Goal: Communication & Community: Share content

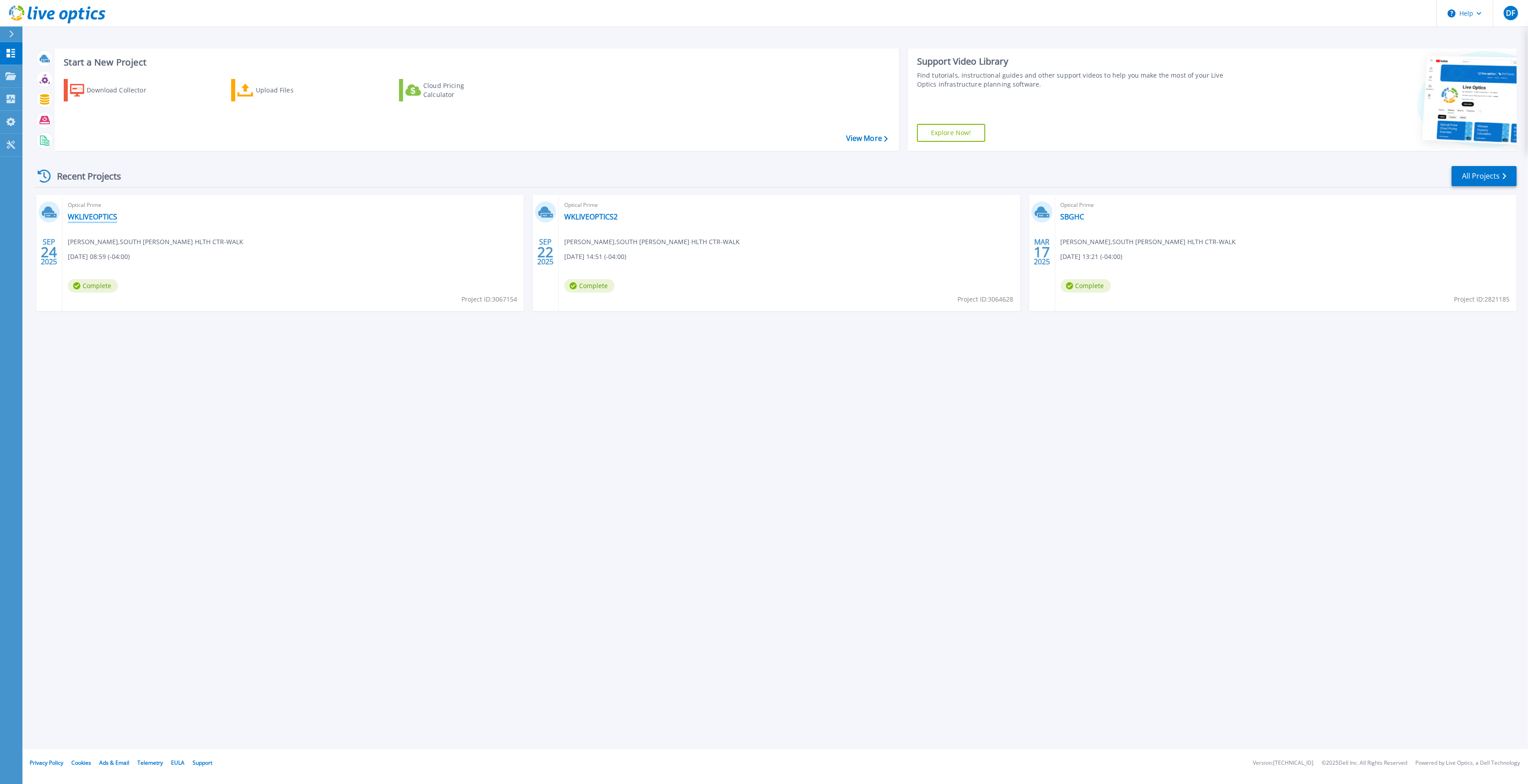
click at [93, 215] on link "WKLIVEOPTICS" at bounding box center [92, 216] width 49 height 9
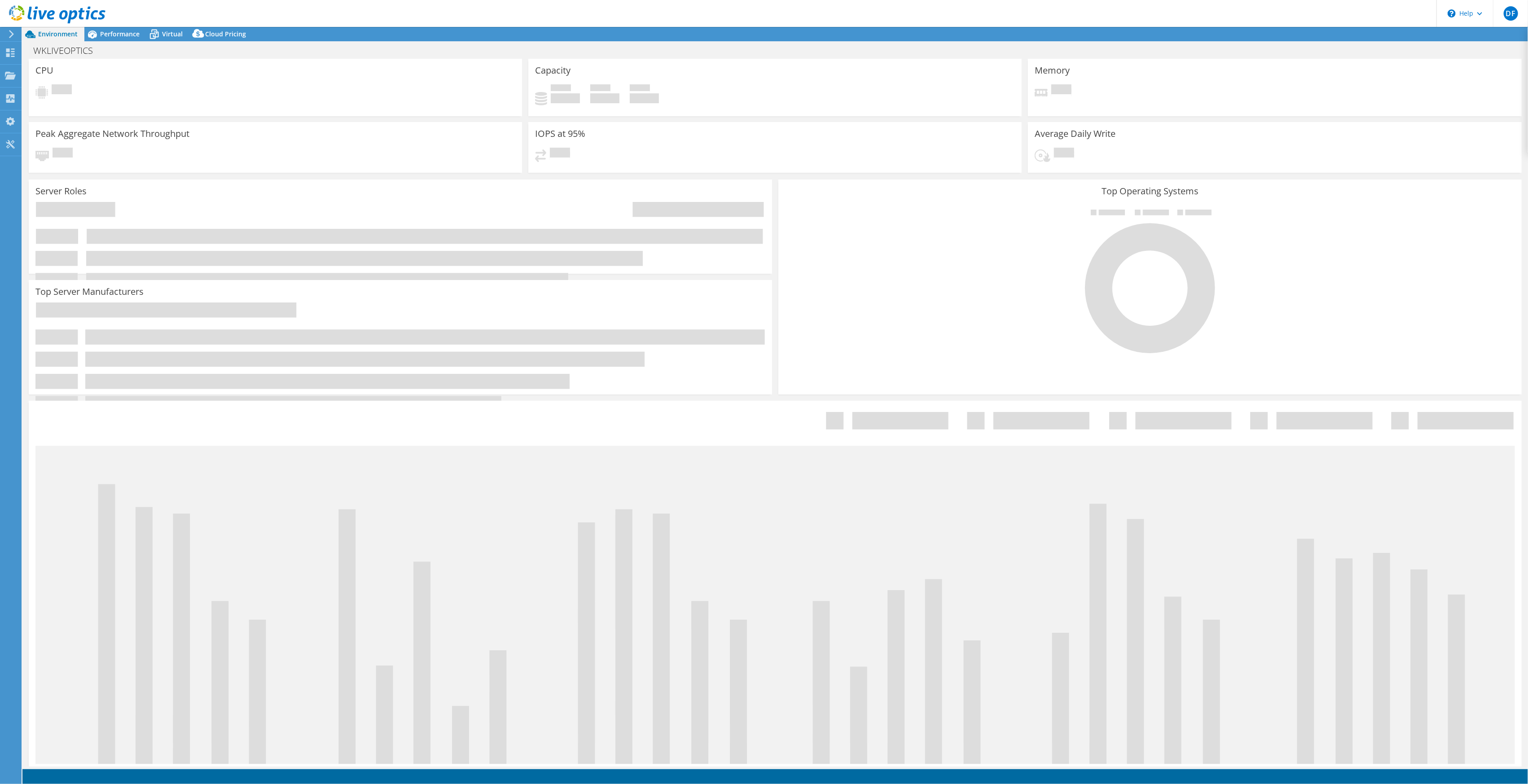
select select "[GEOGRAPHIC_DATA]"
select select "USD"
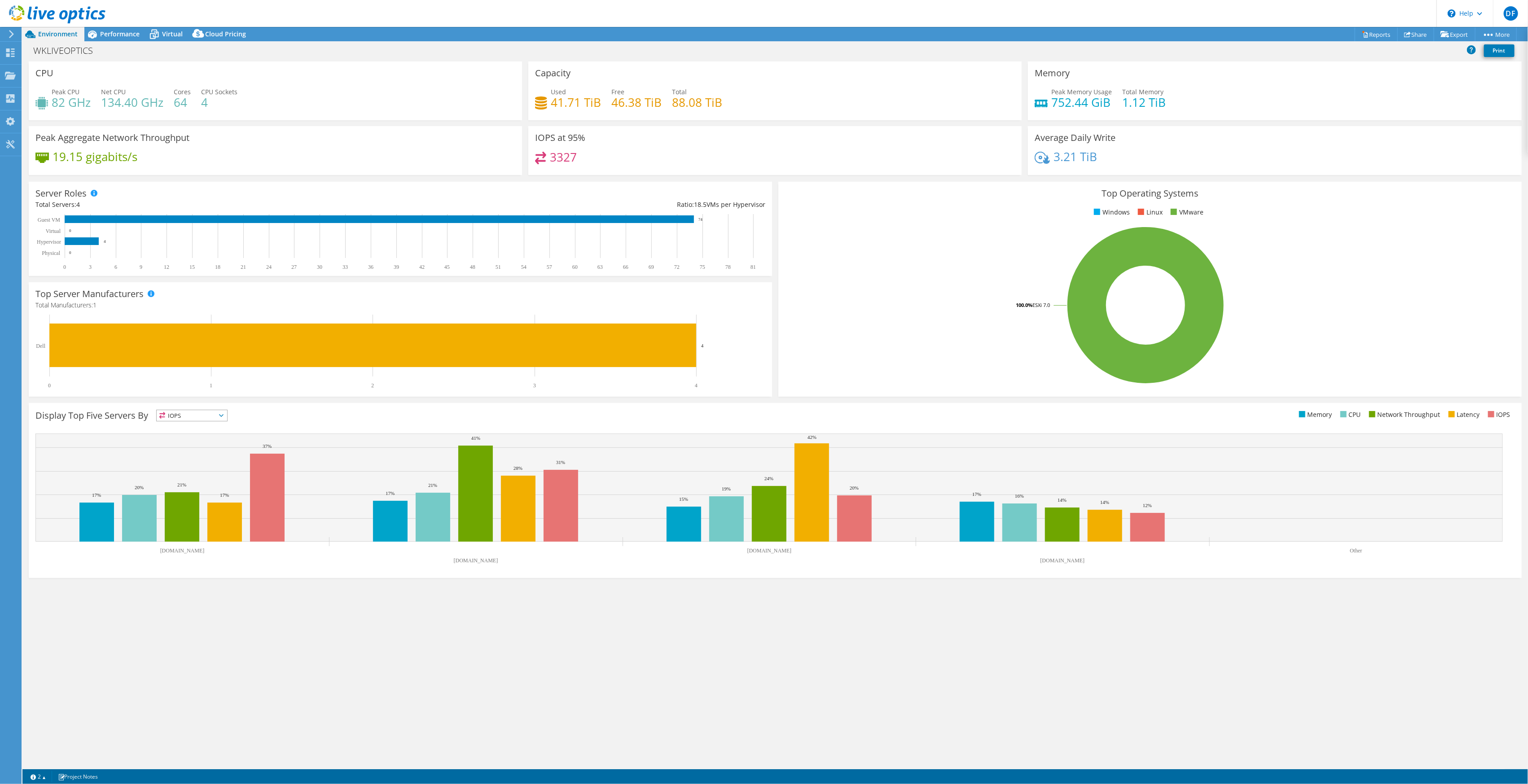
click at [181, 69] on div "CPU Peak CPU 82 GHz Net CPU 134.40 GHz Cores 64 CPU Sockets 4" at bounding box center [275, 91] width 494 height 59
click at [125, 32] on span "Performance" at bounding box center [120, 34] width 40 height 8
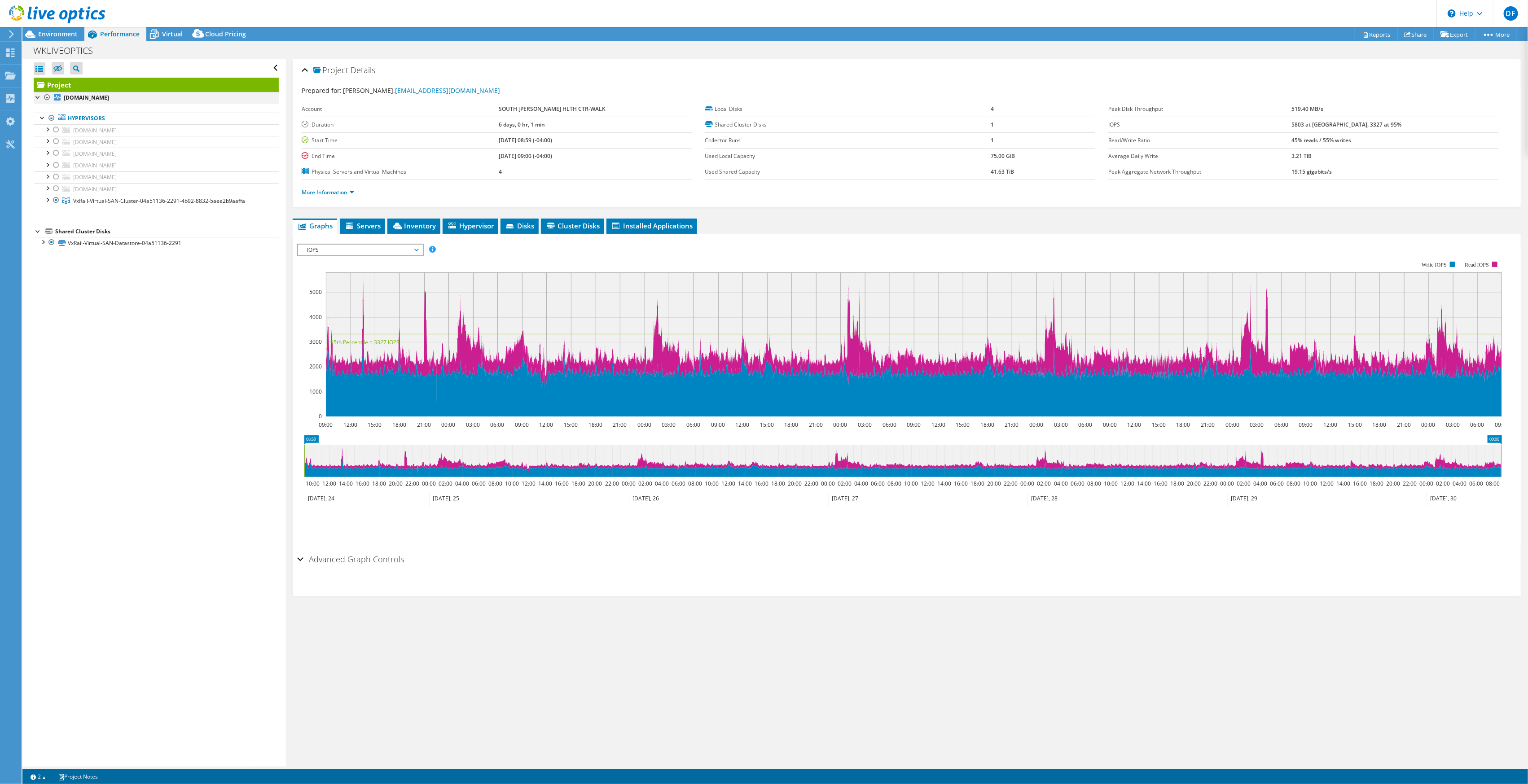
click at [45, 97] on div at bounding box center [47, 97] width 9 height 11
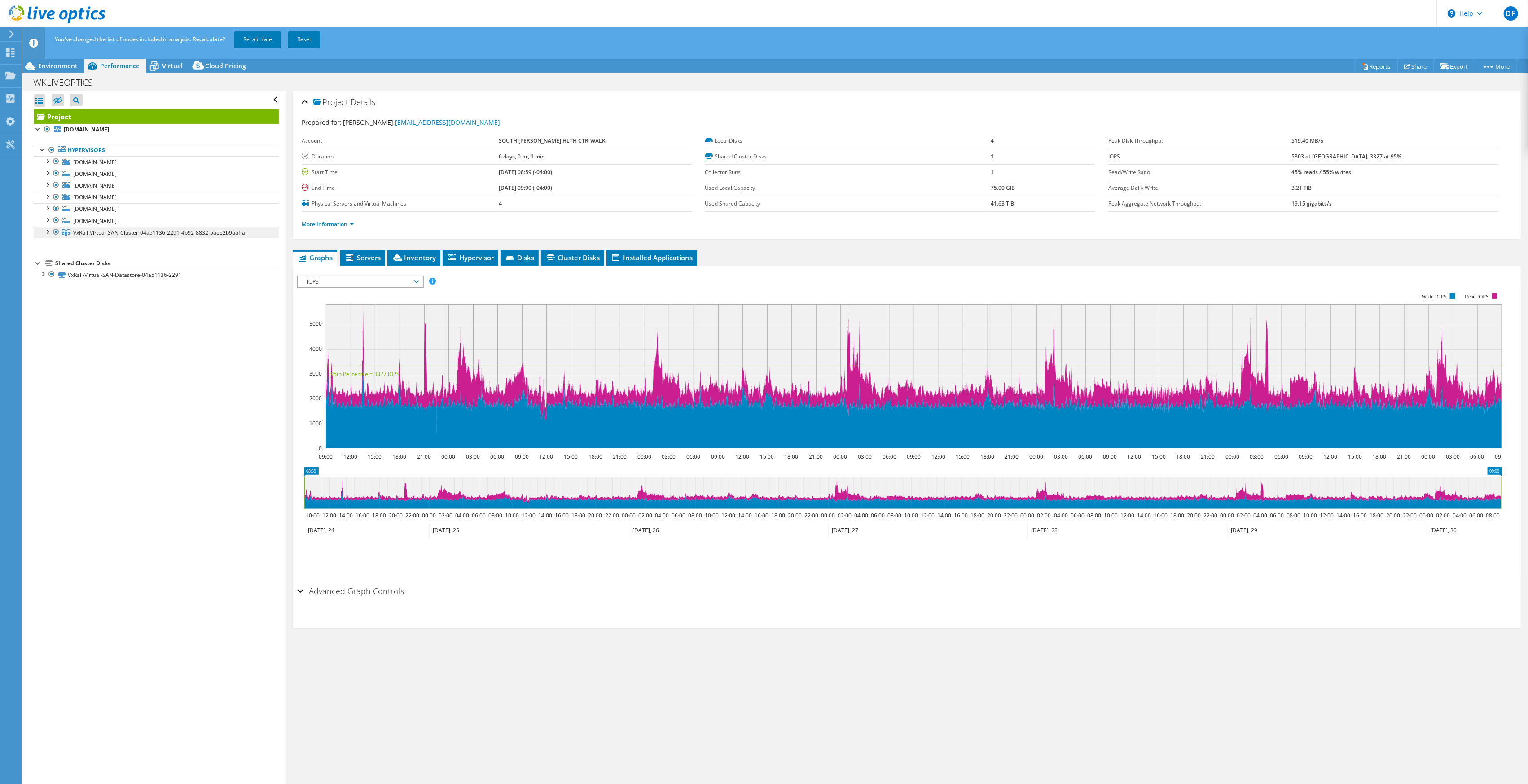
click at [98, 227] on link "VxRail-Virtual-SAN-Cluster-04a51136-2291-4b92-8832-5aee2b9aaffa" at bounding box center [156, 232] width 245 height 12
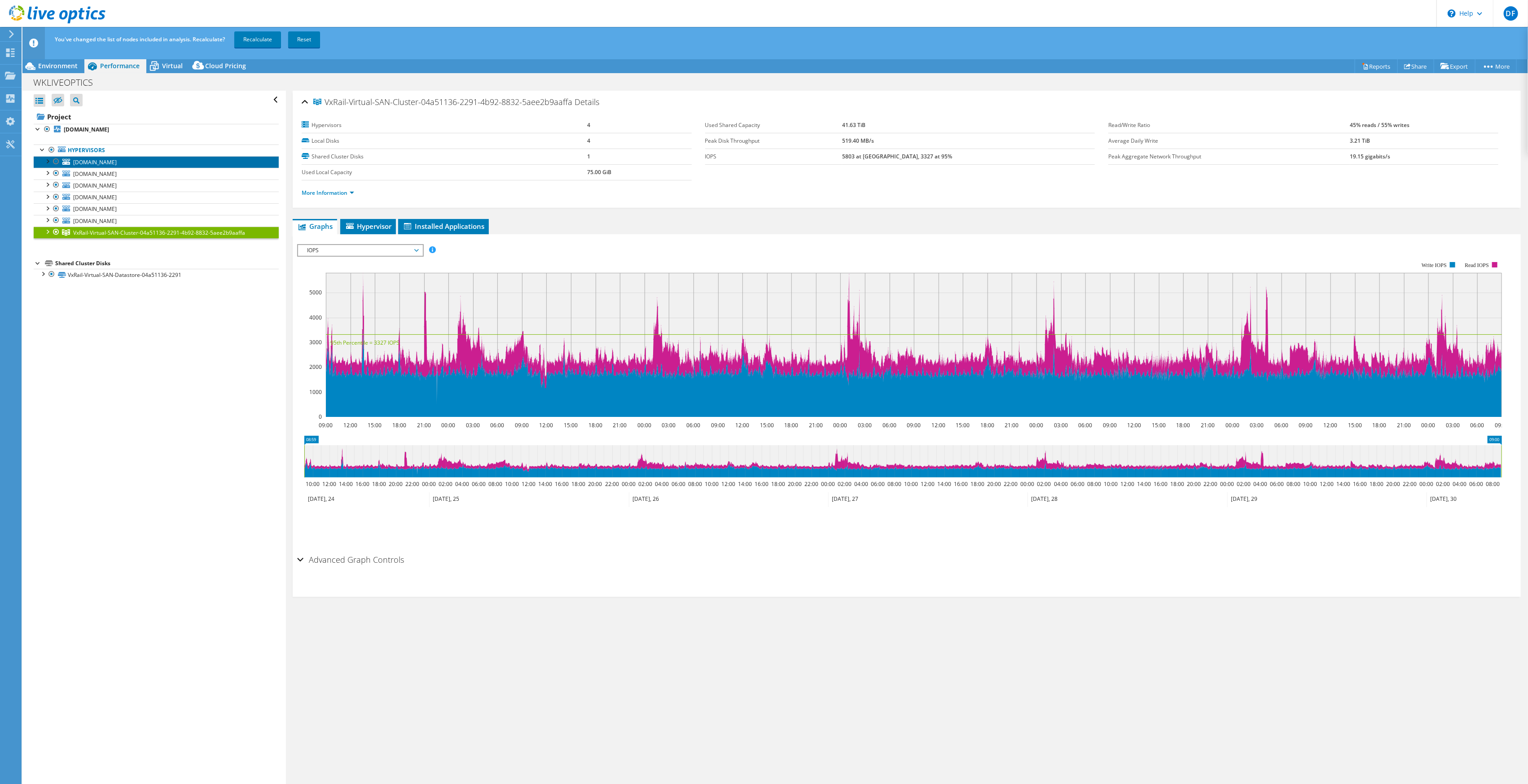
click at [104, 158] on link "4nvmware1.sbghc.on.ca" at bounding box center [156, 162] width 245 height 12
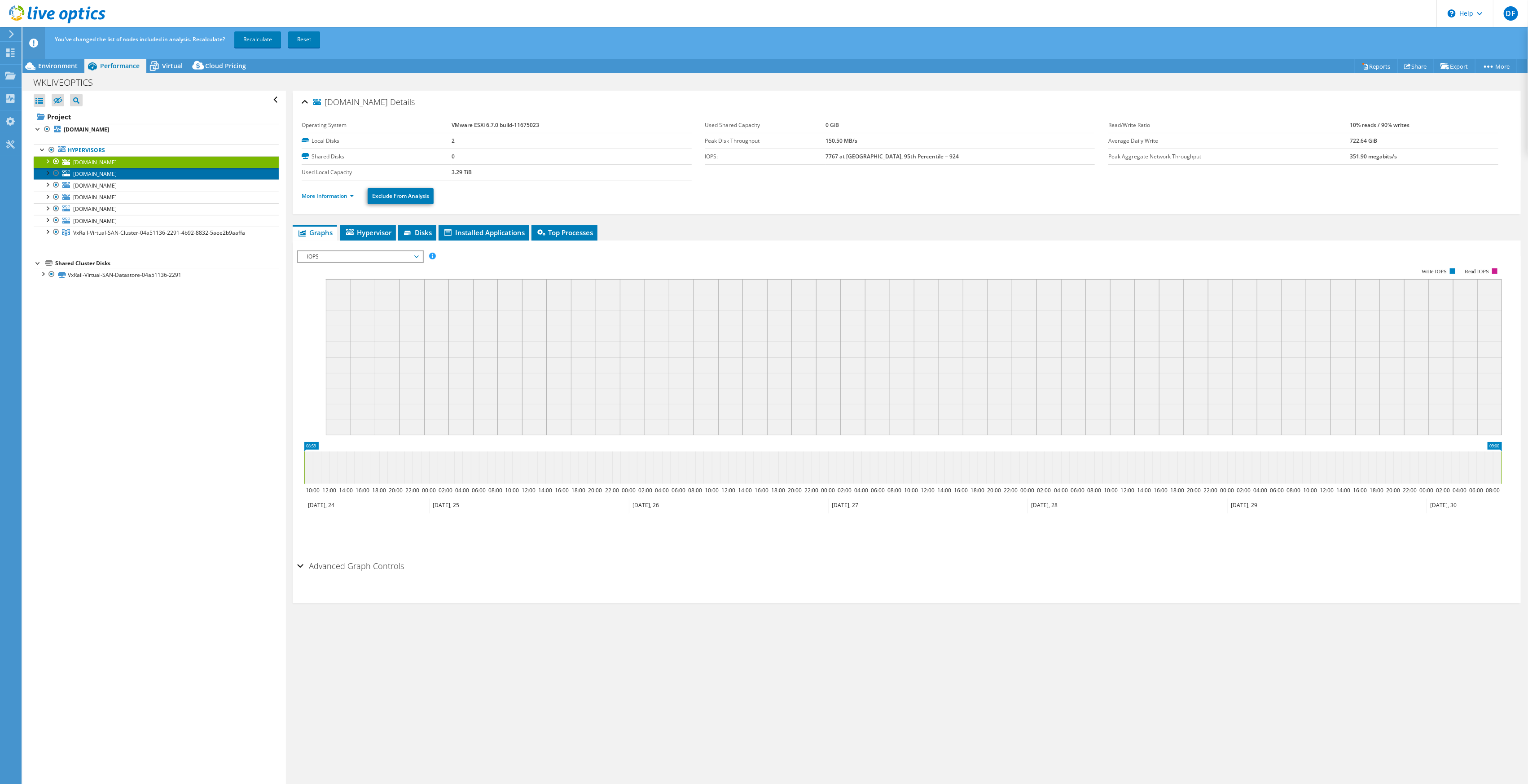
click at [77, 174] on span "4nvmware2.sbghc.on.ca" at bounding box center [94, 174] width 43 height 8
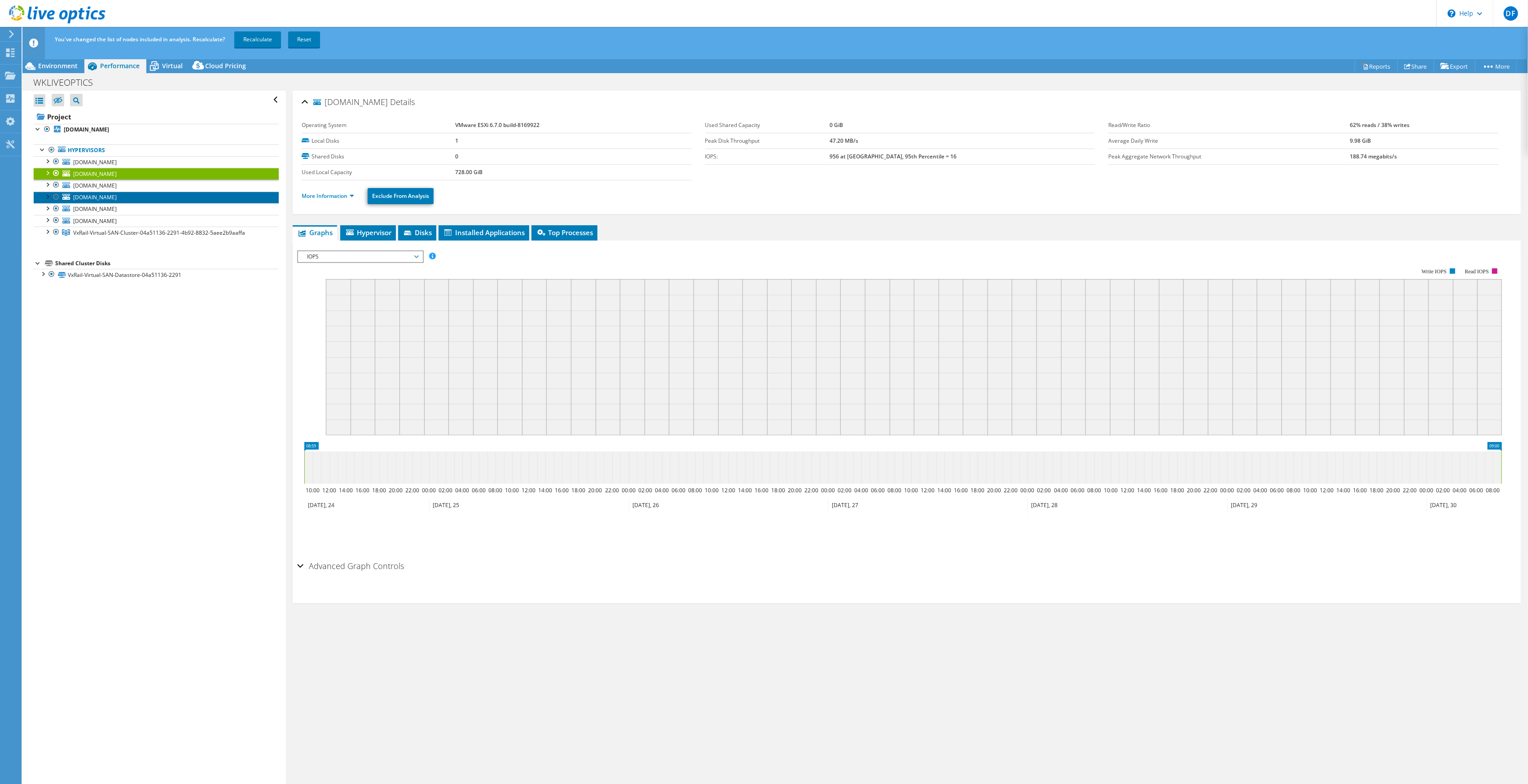
click at [97, 198] on span "3nvmware1.sbghc.on.ca" at bounding box center [94, 197] width 43 height 8
click at [115, 208] on span "3nvmware3.sbghc.on.ca" at bounding box center [94, 209] width 43 height 8
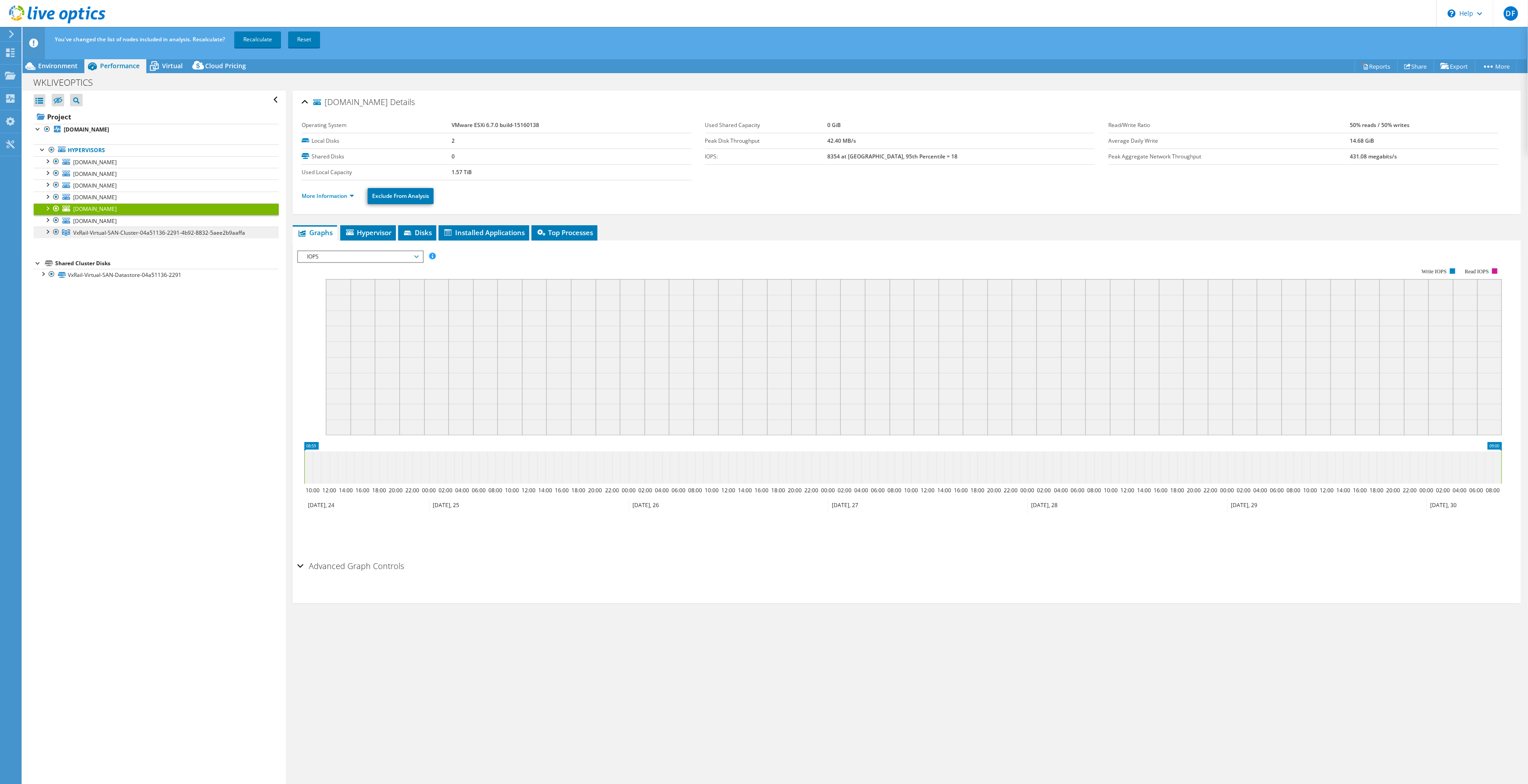
click at [81, 229] on span "VxRail-Virtual-SAN-Cluster-04a51136-2291-4b92-8832-5aee2b9aaffa" at bounding box center [159, 232] width 172 height 8
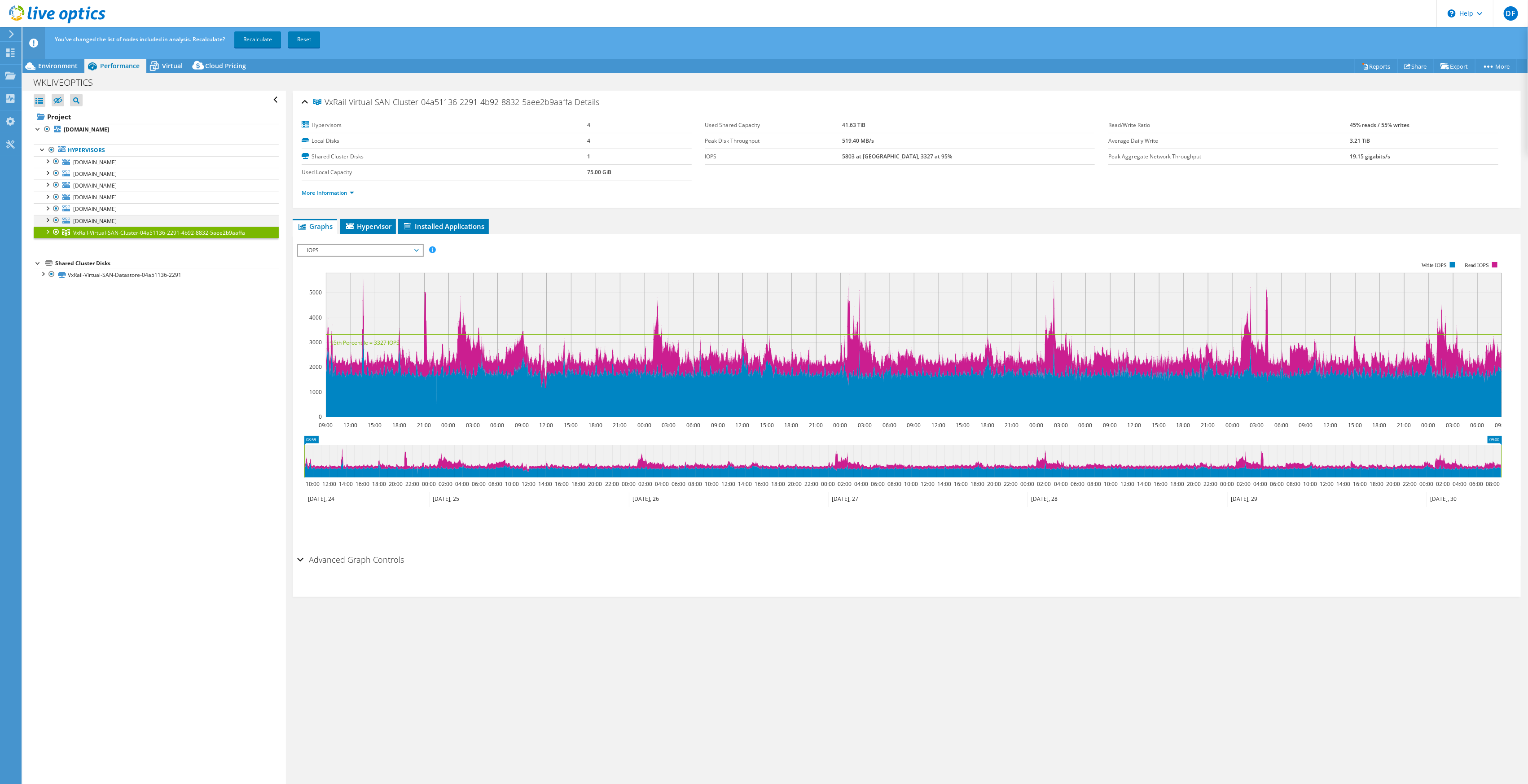
click at [47, 220] on div at bounding box center [47, 219] width 9 height 9
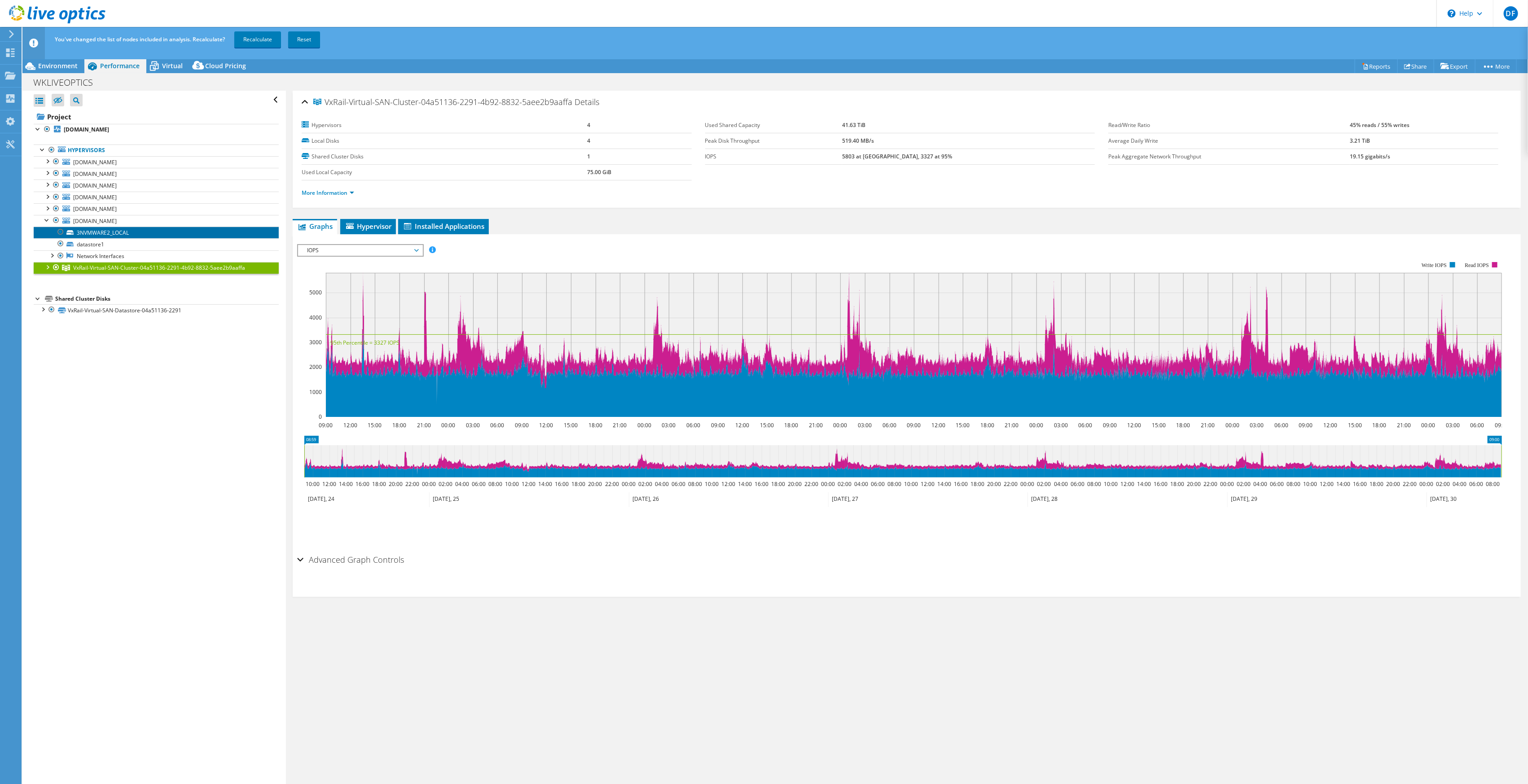
click at [104, 231] on link "3NVMWARE2_LOCAL" at bounding box center [156, 232] width 245 height 12
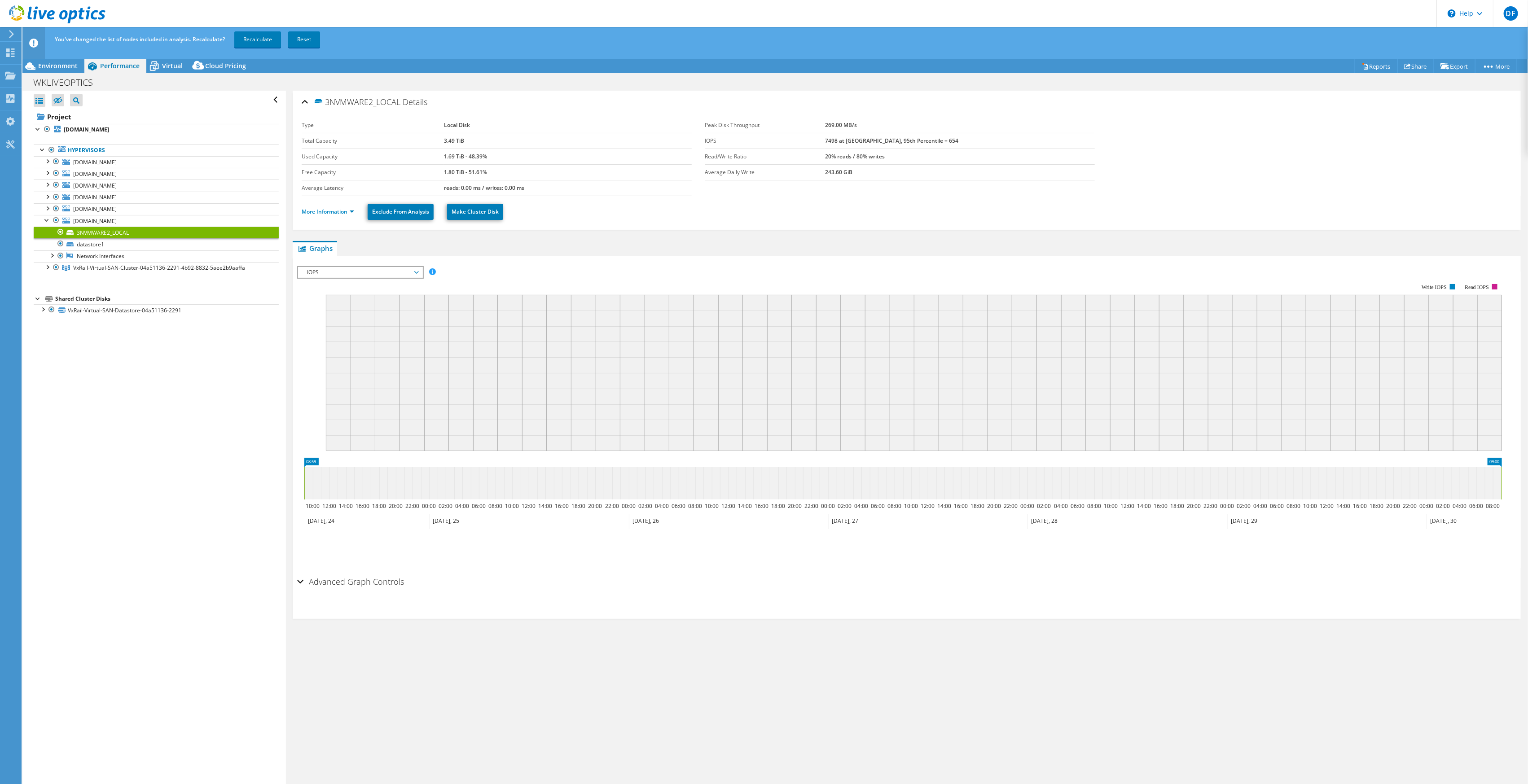
click at [418, 271] on icon at bounding box center [416, 272] width 5 height 3
click at [359, 291] on li "Disk Throughput" at bounding box center [360, 294] width 125 height 11
click at [419, 273] on span "Disk Throughput" at bounding box center [360, 272] width 125 height 11
click at [335, 310] on li "Latency" at bounding box center [360, 315] width 125 height 11
click at [412, 273] on span "Latency" at bounding box center [360, 272] width 115 height 11
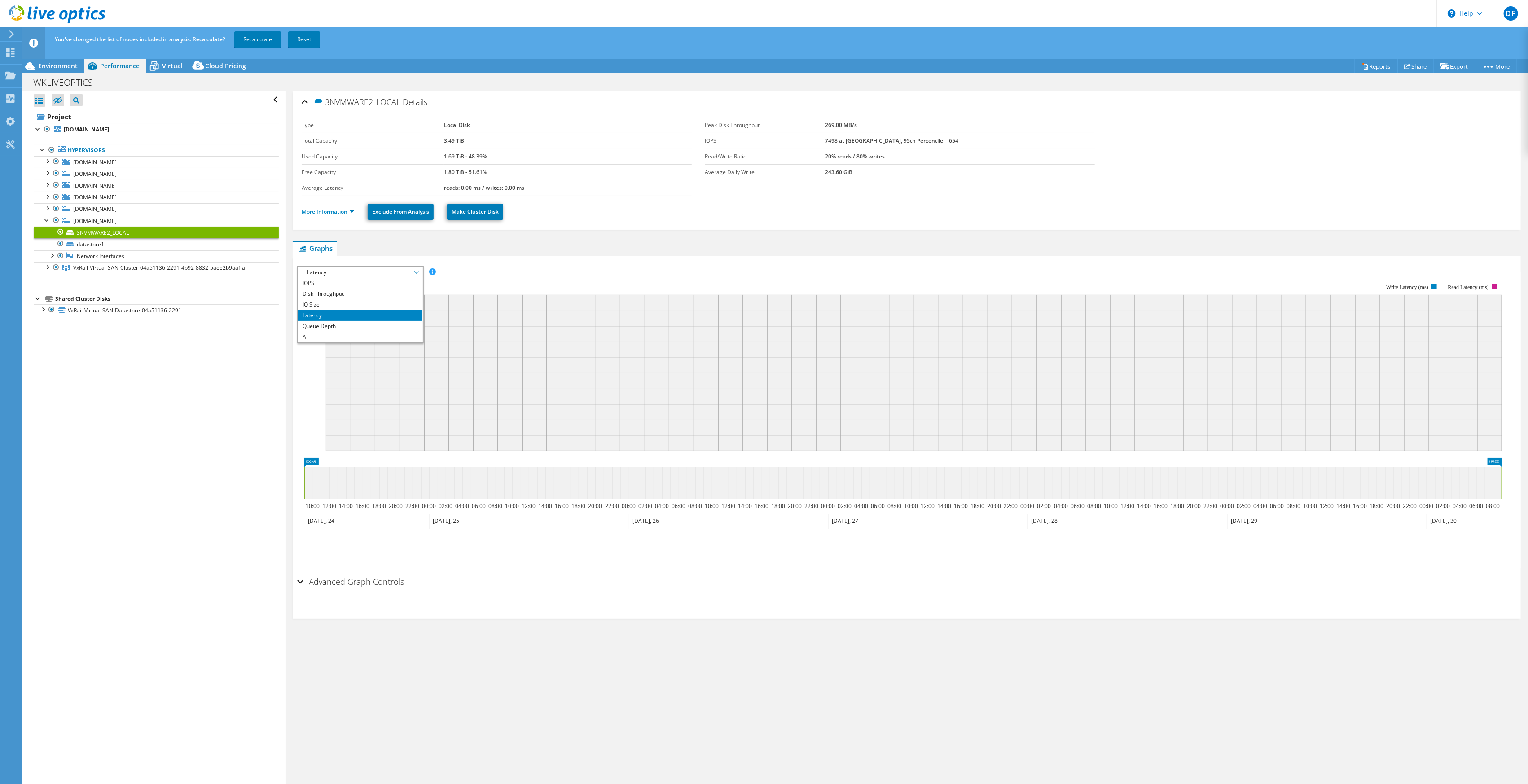
click at [527, 256] on div "IOPS Disk Throughput IO Size Latency Queue Depth CPU Percentage Memory Page Fau…" at bounding box center [906, 415] width 1219 height 317
click at [176, 70] on div "Virtual" at bounding box center [168, 66] width 43 height 14
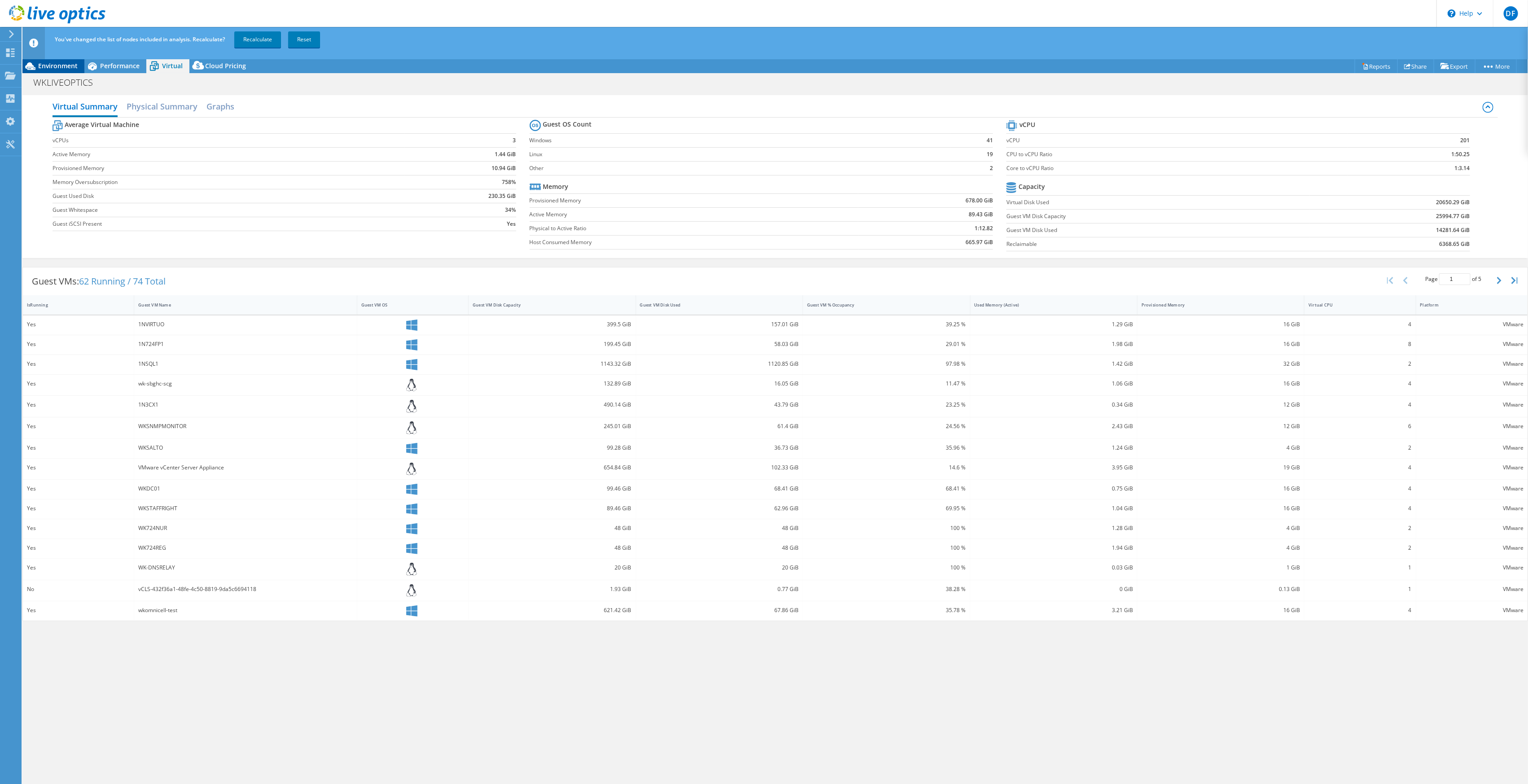
click at [67, 65] on span "Environment" at bounding box center [58, 66] width 40 height 8
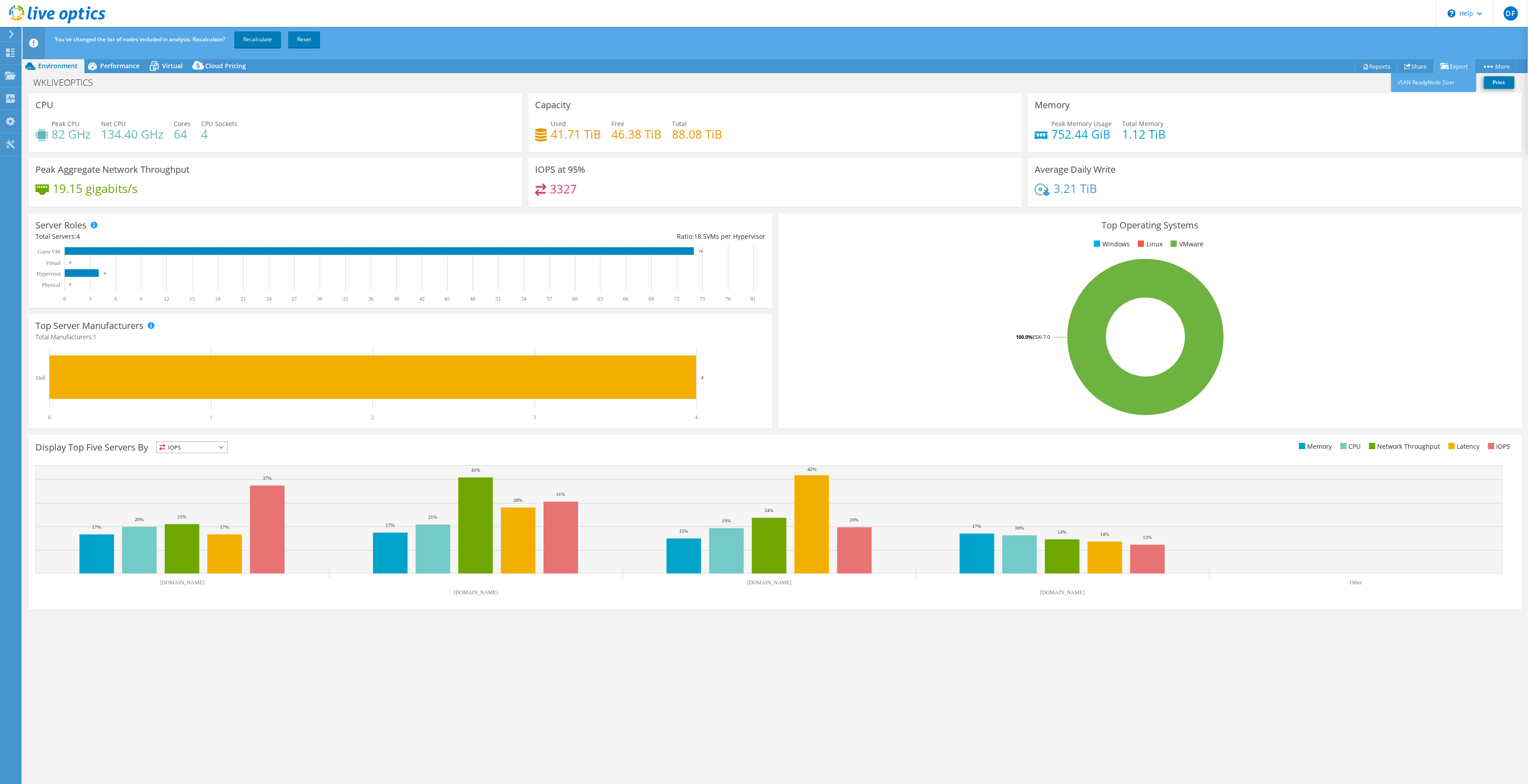
click at [1455, 65] on link "Export" at bounding box center [1454, 66] width 42 height 14
click at [1447, 68] on link "Export" at bounding box center [1454, 66] width 42 height 14
click at [1430, 85] on link "vSAN ReadyNode Sizer" at bounding box center [1434, 82] width 85 height 19
click at [1412, 66] on link "Share" at bounding box center [1416, 66] width 37 height 14
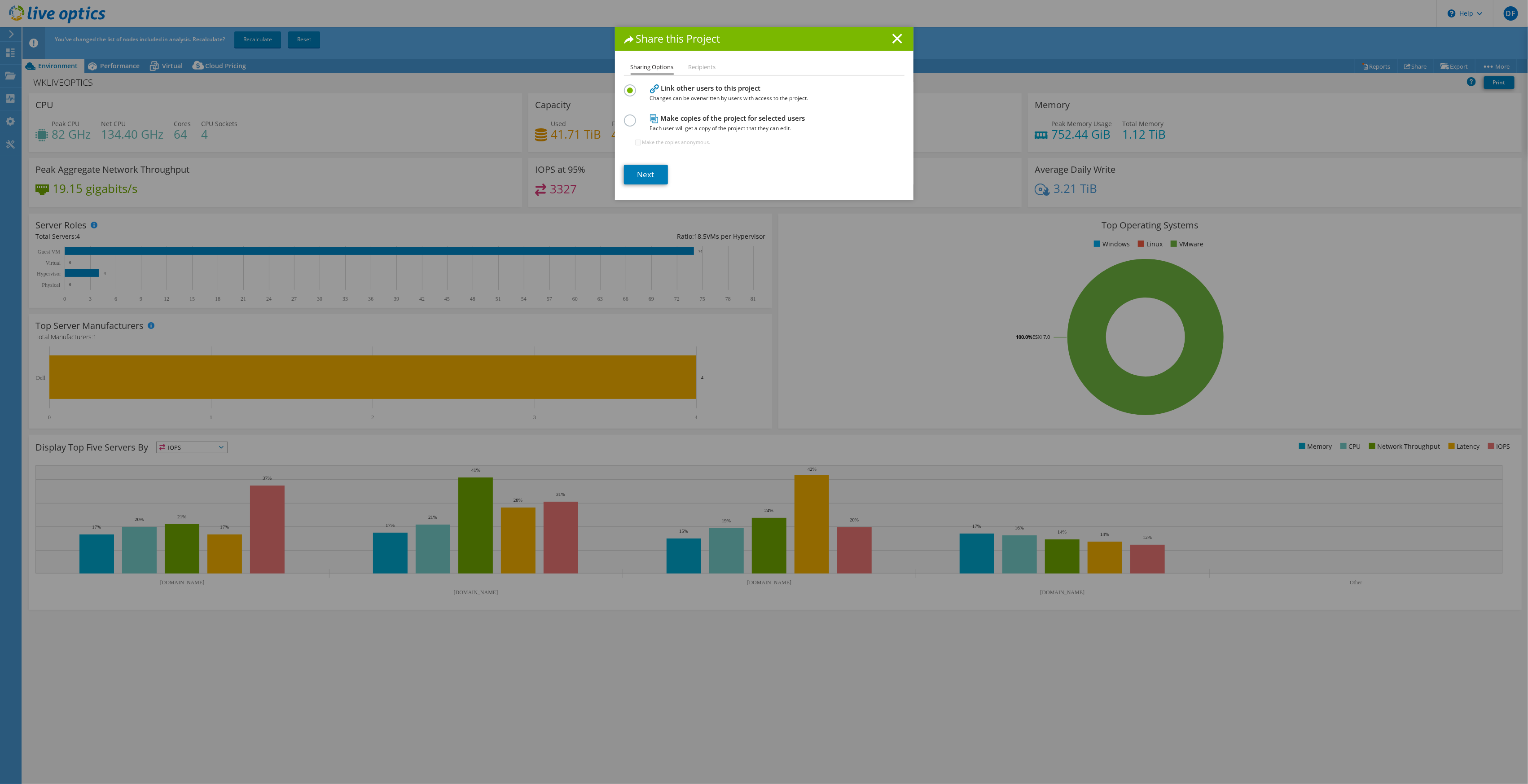
click at [626, 117] on label at bounding box center [632, 116] width 15 height 2
click at [0, 0] on input "radio" at bounding box center [0, 0] width 0 height 0
click at [624, 87] on label at bounding box center [632, 85] width 15 height 2
click at [0, 0] on input "radio" at bounding box center [0, 0] width 0 height 0
click at [704, 66] on li "Recipients" at bounding box center [702, 67] width 27 height 11
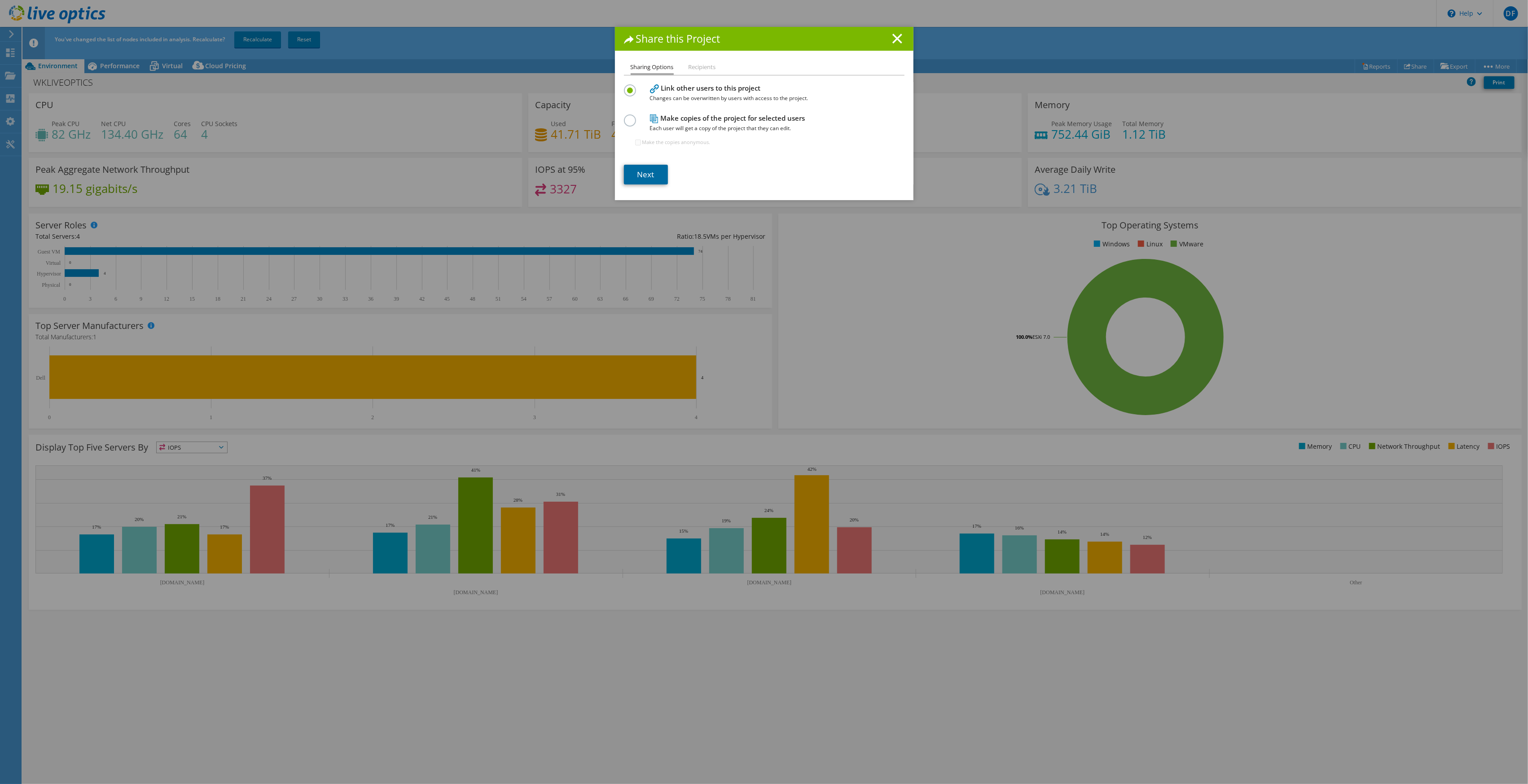
click at [642, 170] on link "Next" at bounding box center [646, 174] width 44 height 20
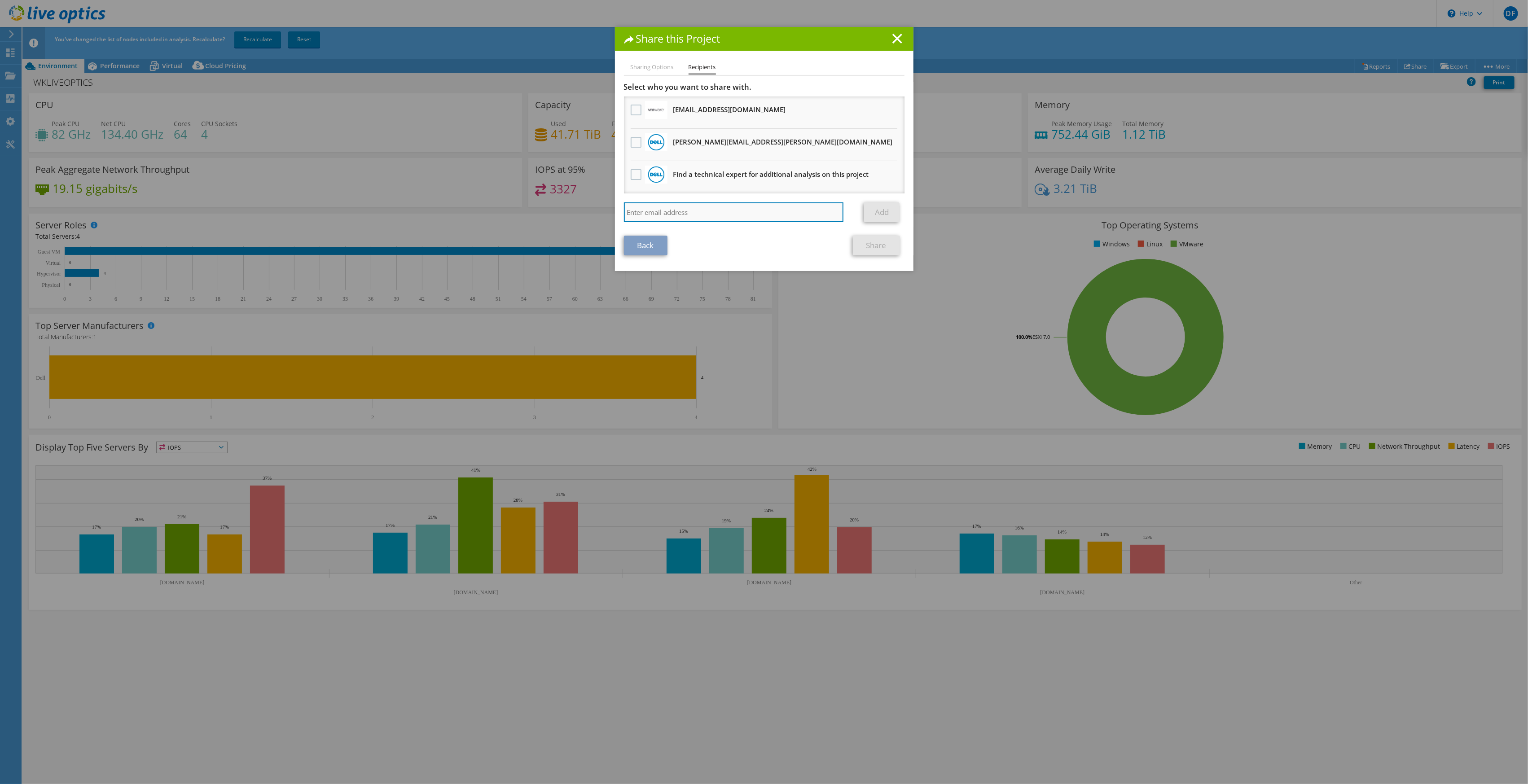
click at [675, 209] on input "search" at bounding box center [734, 212] width 220 height 20
type input "sunny.wahi@sbghc.on.ca"
click at [878, 209] on link "Add" at bounding box center [882, 212] width 36 height 20
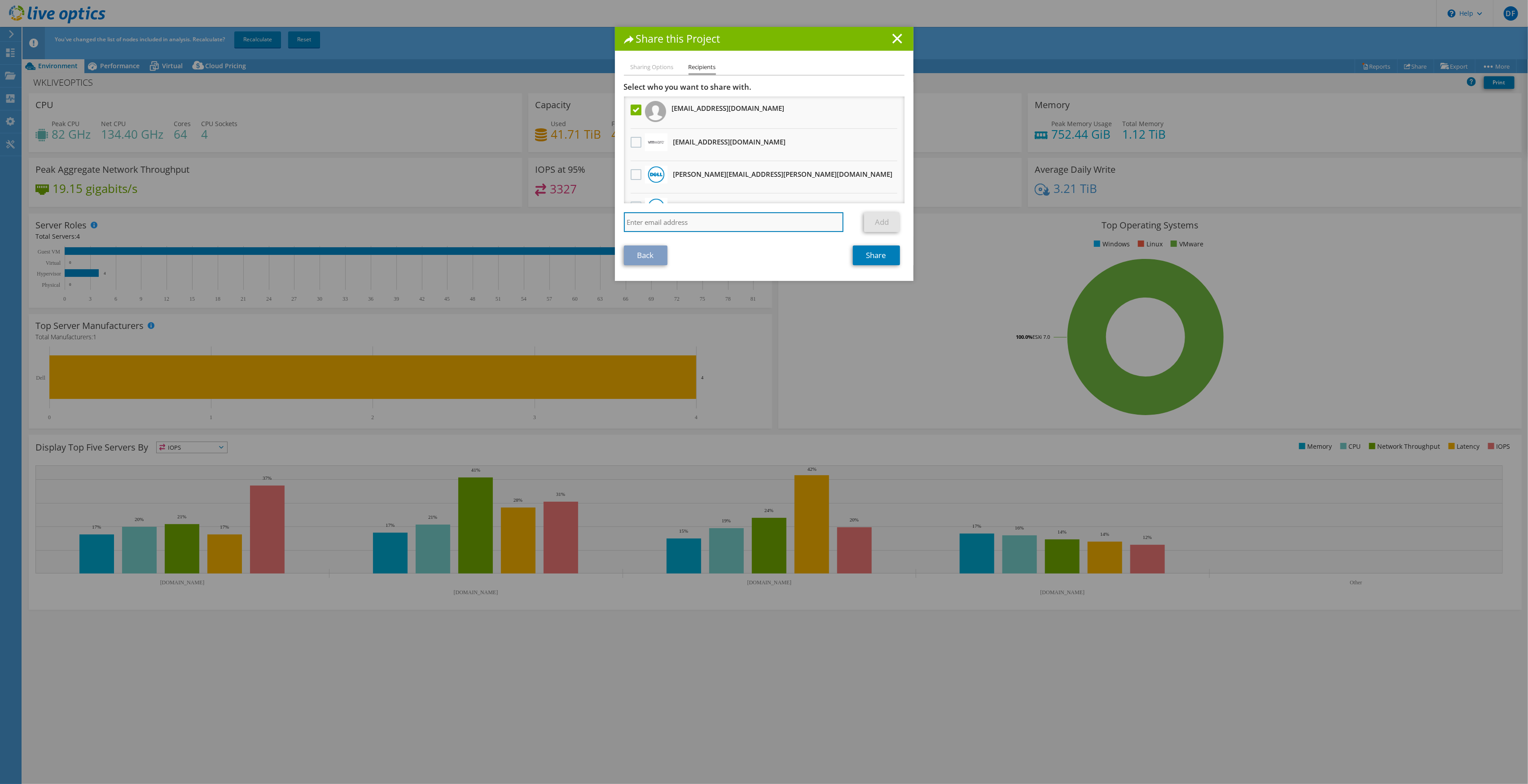
click at [712, 228] on input "search" at bounding box center [734, 222] width 220 height 20
type input "george.zaki@sbghc.on.ca"
click at [877, 224] on link "Add" at bounding box center [882, 222] width 36 height 20
click at [874, 256] on link "Share" at bounding box center [876, 255] width 47 height 20
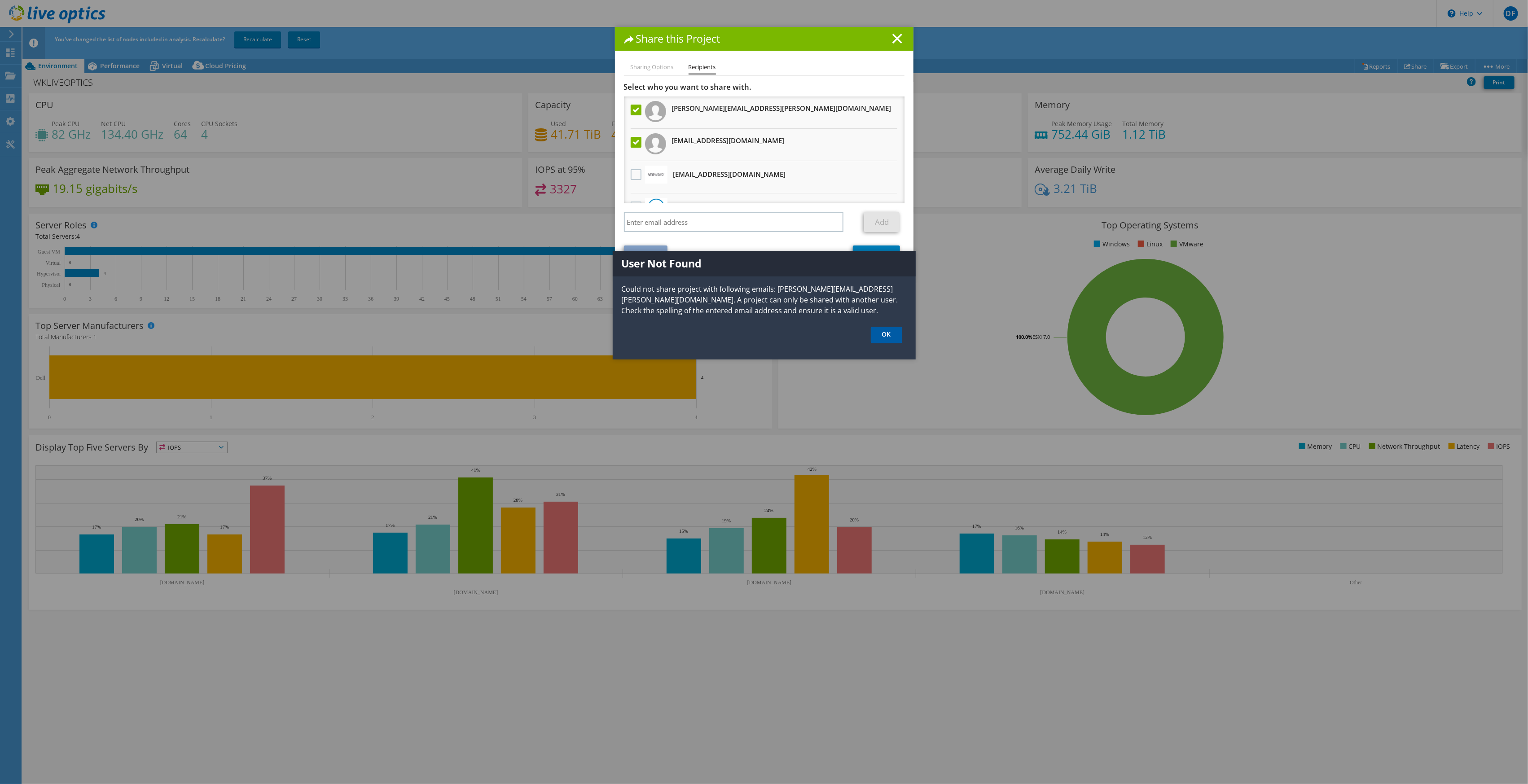
click at [885, 332] on link "OK" at bounding box center [886, 335] width 31 height 17
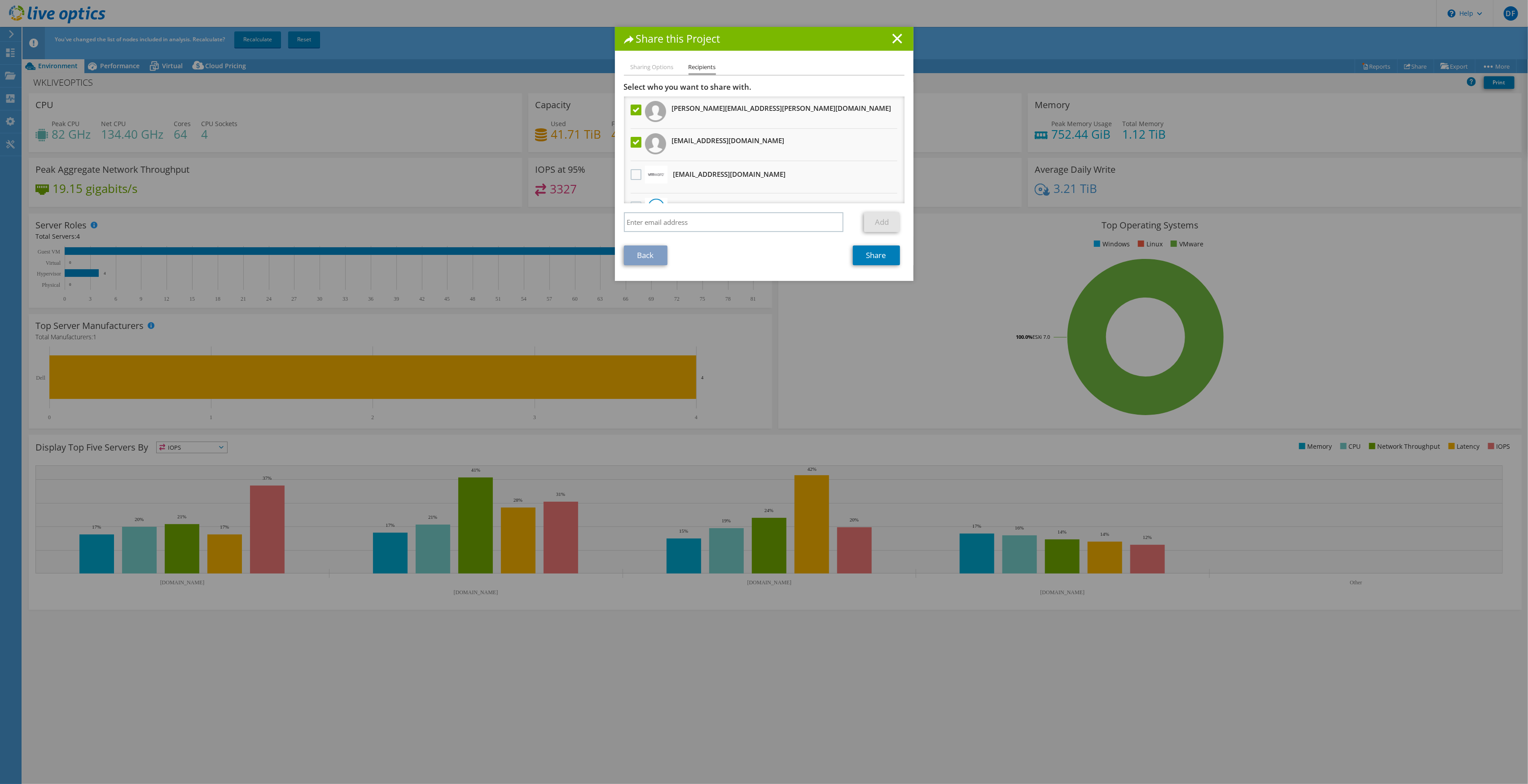
click at [631, 72] on li "Sharing Options" at bounding box center [652, 67] width 43 height 11
click at [643, 66] on li "Sharing Options" at bounding box center [652, 67] width 43 height 11
click at [895, 39] on icon at bounding box center [897, 39] width 10 height 10
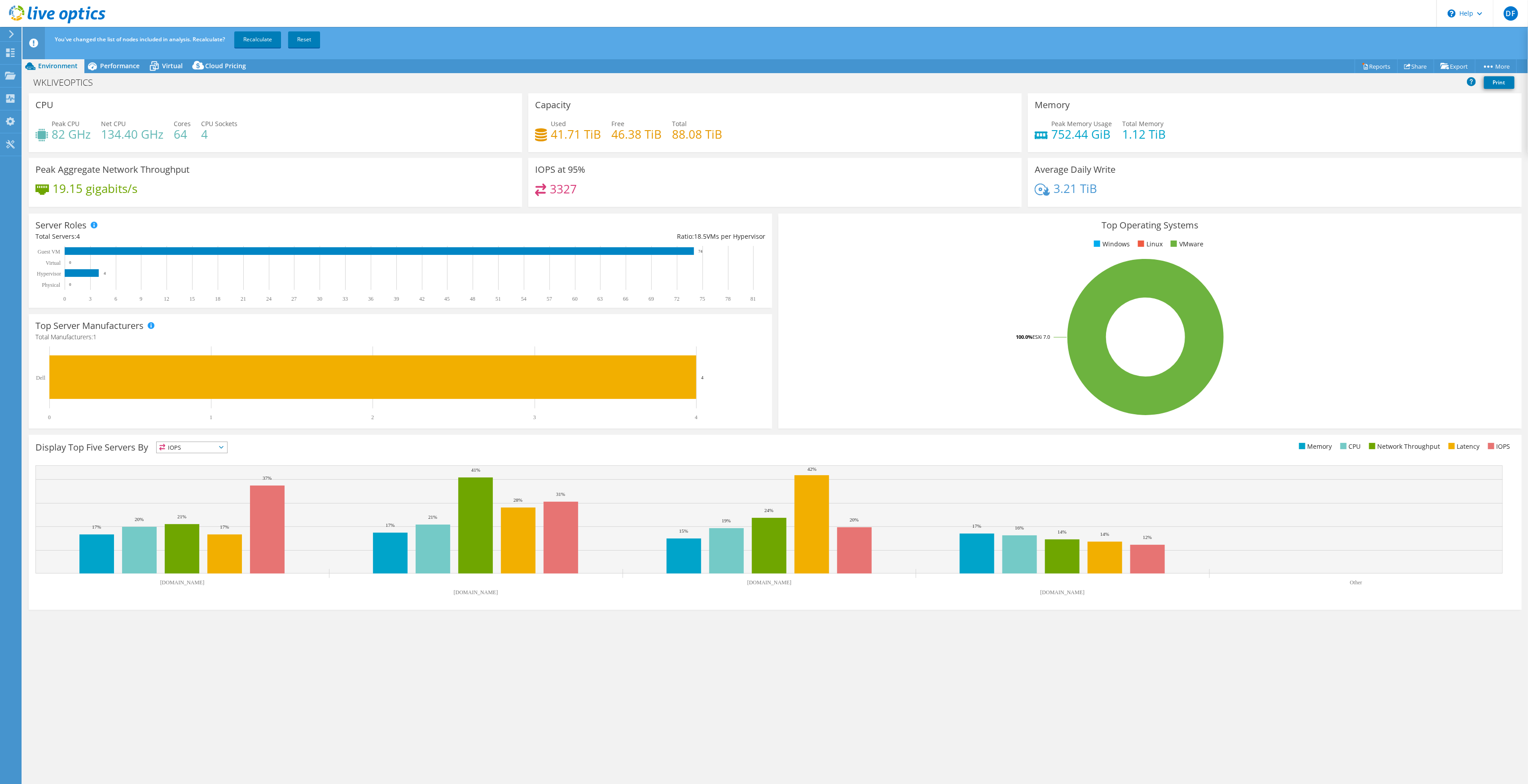
click at [1379, 126] on div "Peak Memory Usage 752.44 GiB Total Memory 1.12 TiB" at bounding box center [1274, 133] width 480 height 29
click at [1490, 65] on icon at bounding box center [1488, 66] width 9 height 2
click at [1341, 108] on div "Memory Peak Memory Usage 752.44 GiB Total Memory 1.12 TiB" at bounding box center [1275, 122] width 494 height 59
click at [1364, 65] on icon at bounding box center [1365, 66] width 4 height 5
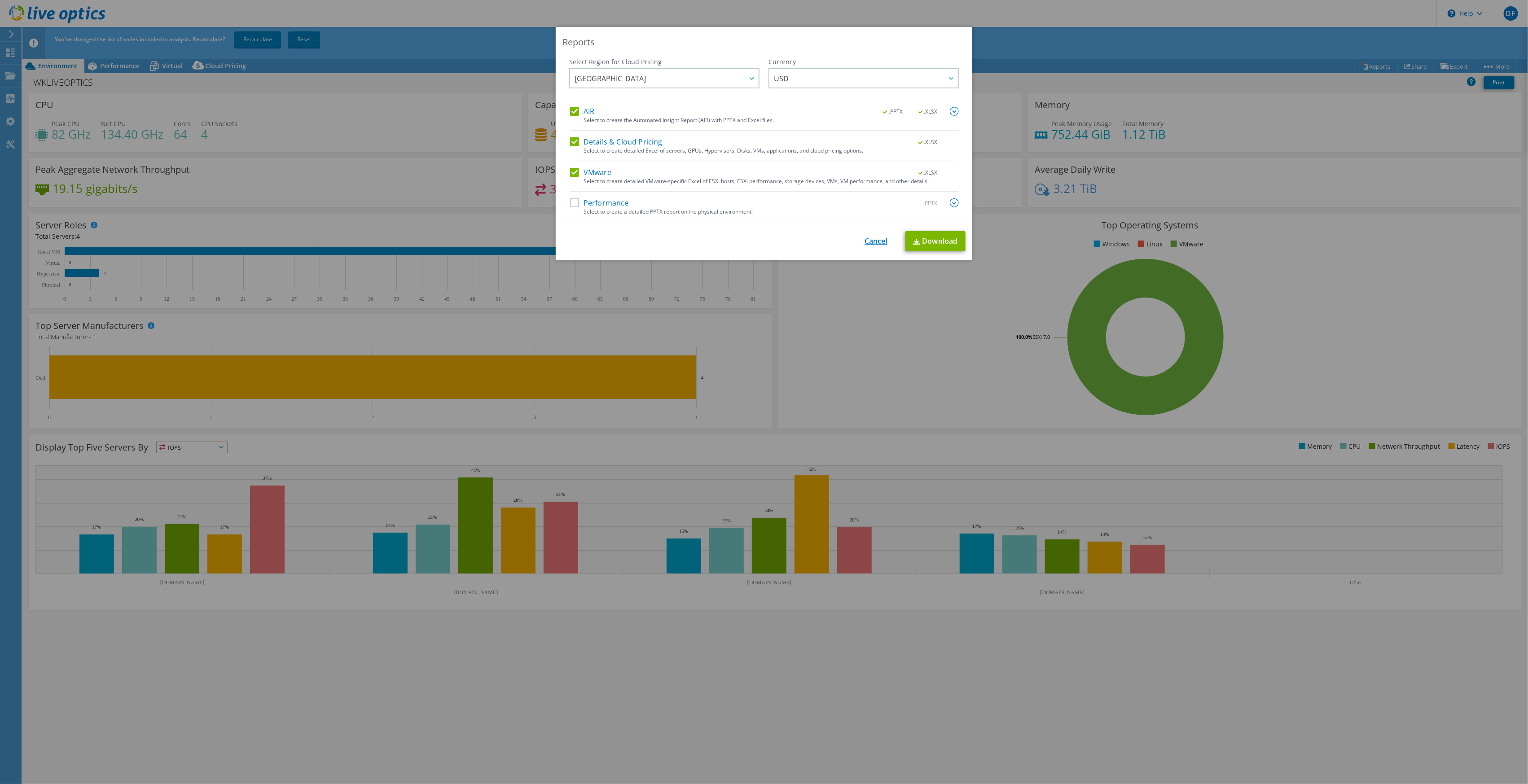
click at [870, 243] on link "Cancel" at bounding box center [876, 241] width 23 height 8
